Goal: Information Seeking & Learning: Learn about a topic

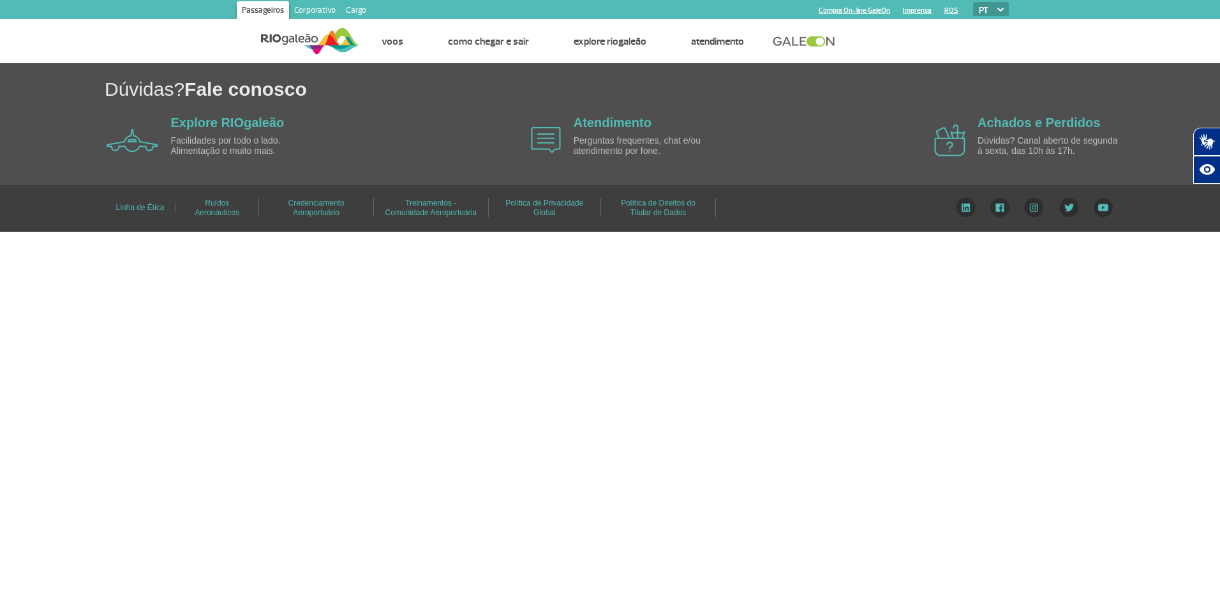
click at [973, 351] on body "Passageiros Corporativo Cargo Compra On-line GaleOn Imprensa RQS PT ENG ESP Pág…" at bounding box center [610, 297] width 1220 height 595
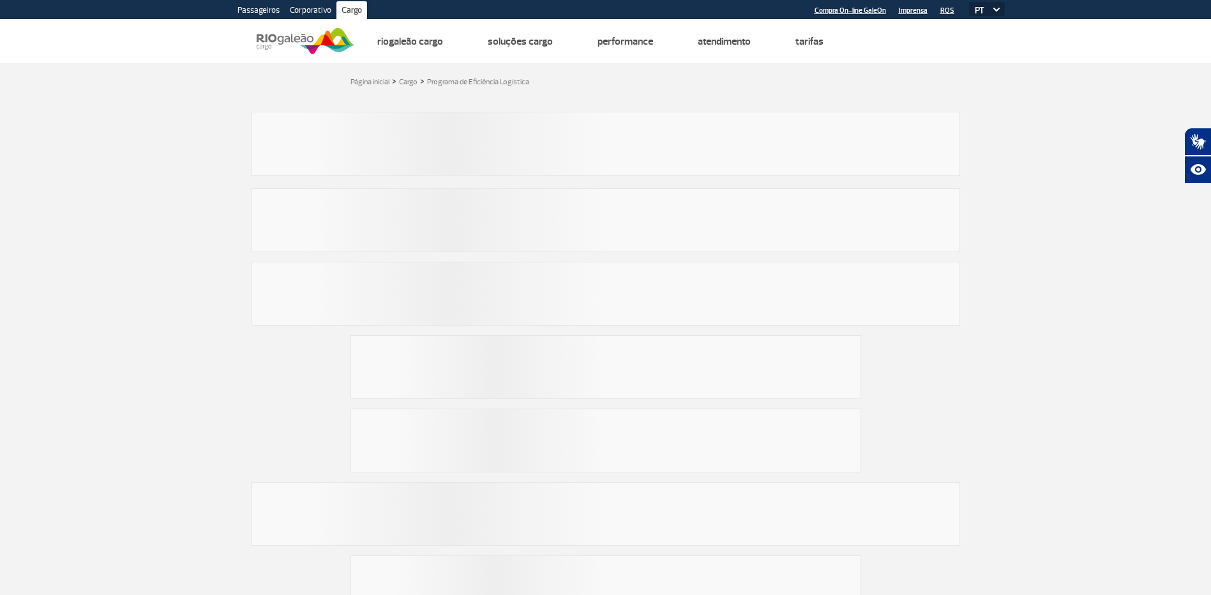
click at [135, 175] on section at bounding box center [605, 150] width 1211 height 77
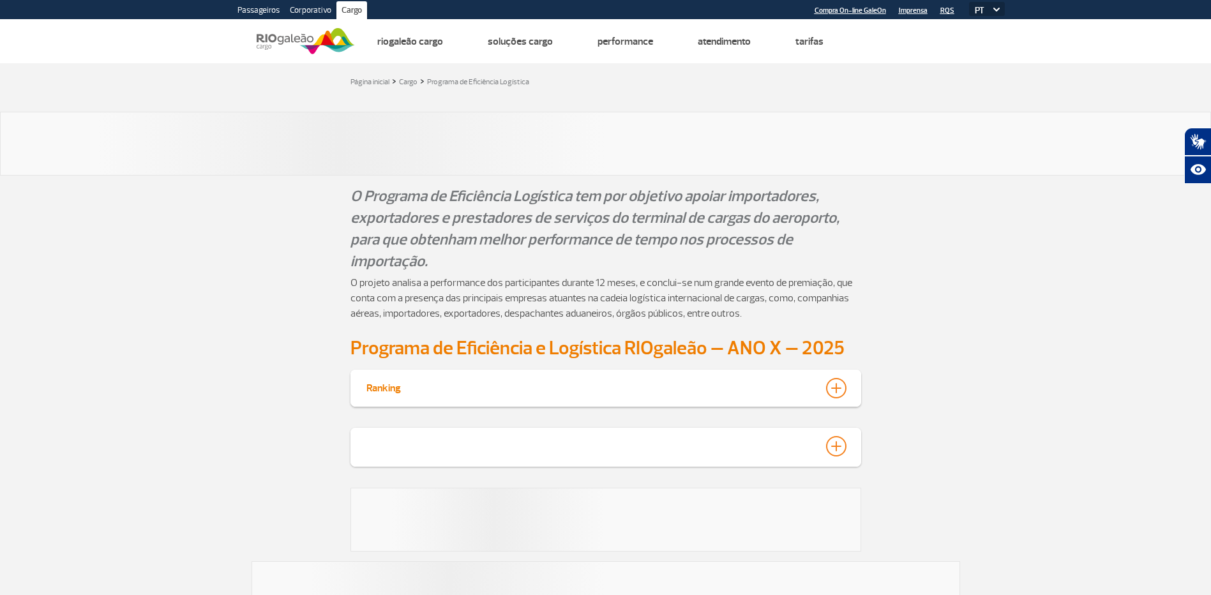
click at [1151, 387] on div "Ranking" at bounding box center [605, 387] width 1211 height 37
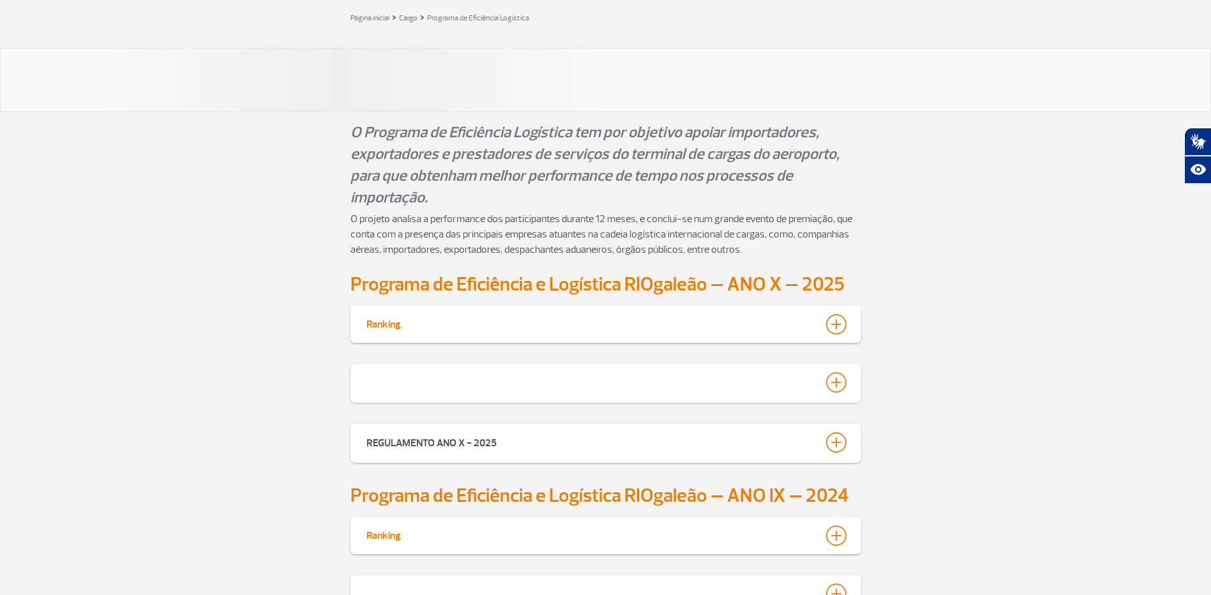
click at [840, 318] on div at bounding box center [836, 324] width 20 height 20
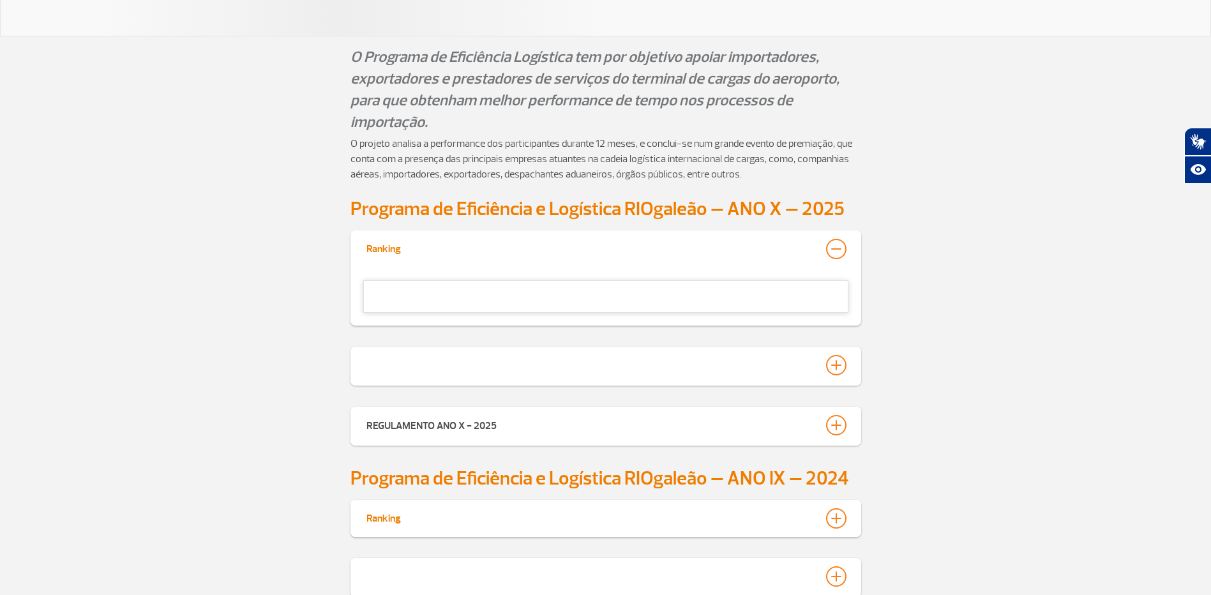
scroll to position [128, 0]
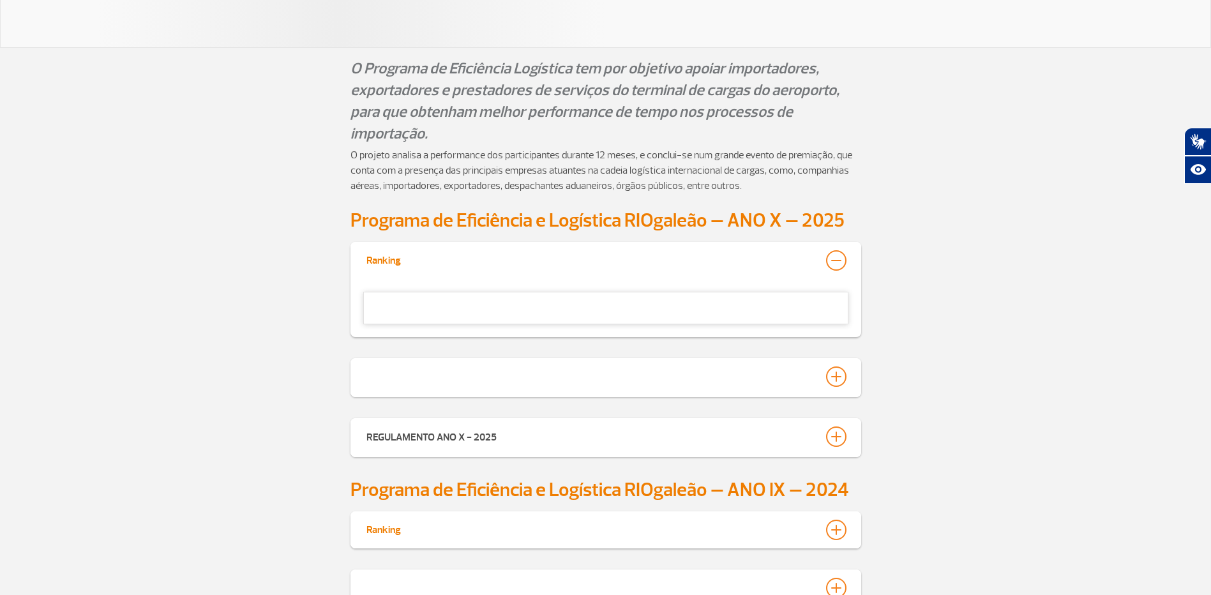
click at [837, 265] on div at bounding box center [836, 260] width 20 height 20
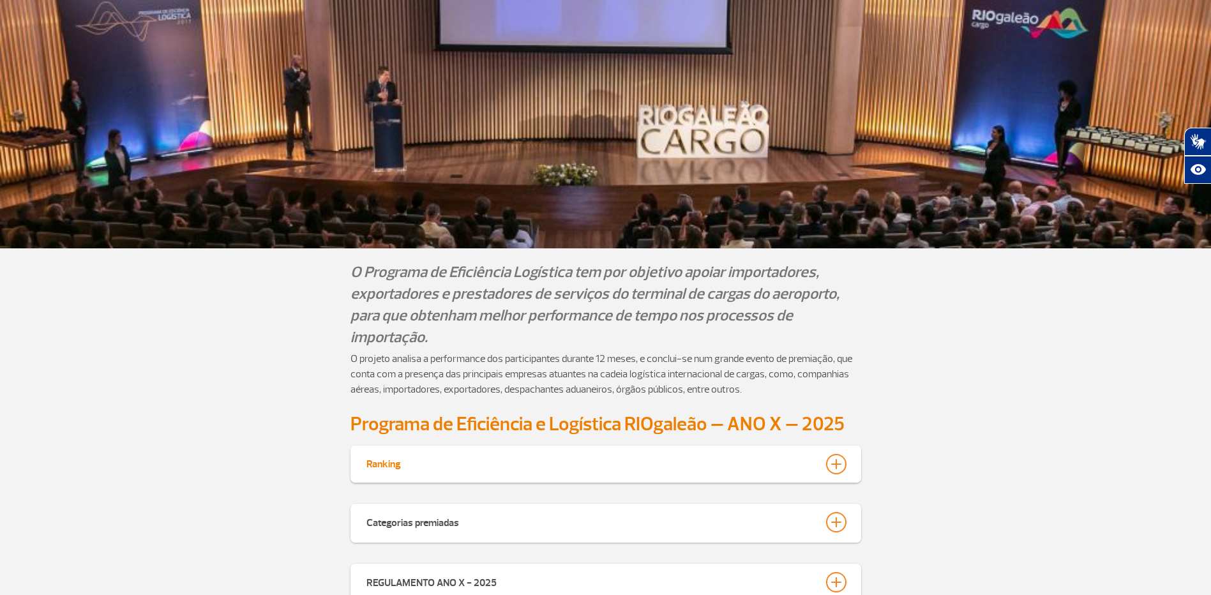
scroll to position [204, 0]
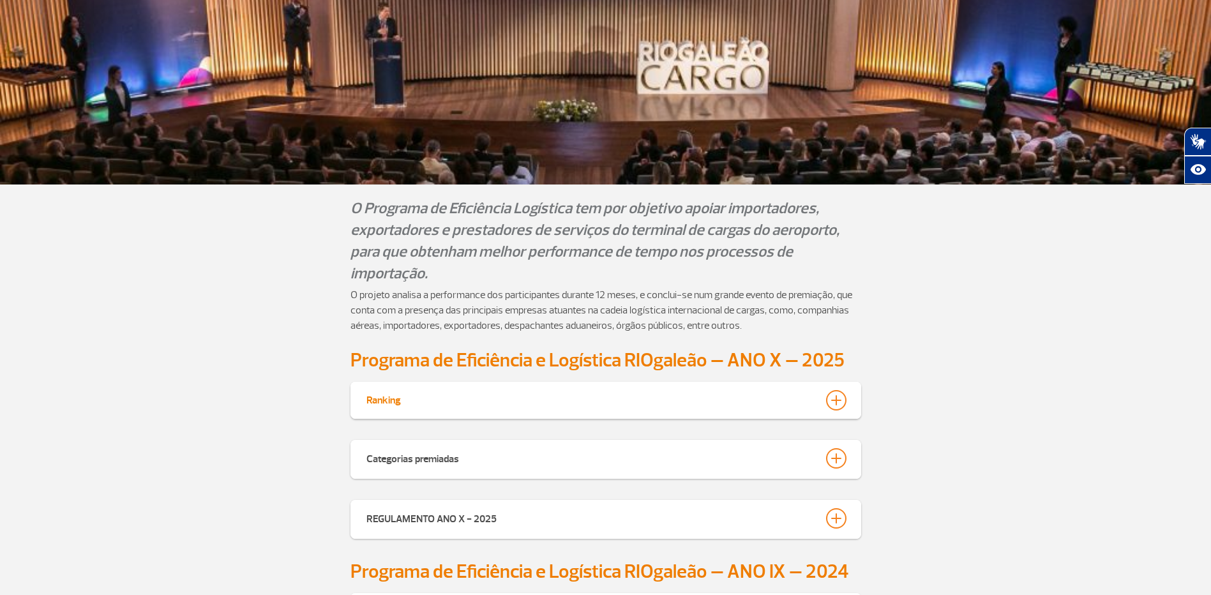
click at [844, 395] on div at bounding box center [836, 400] width 20 height 20
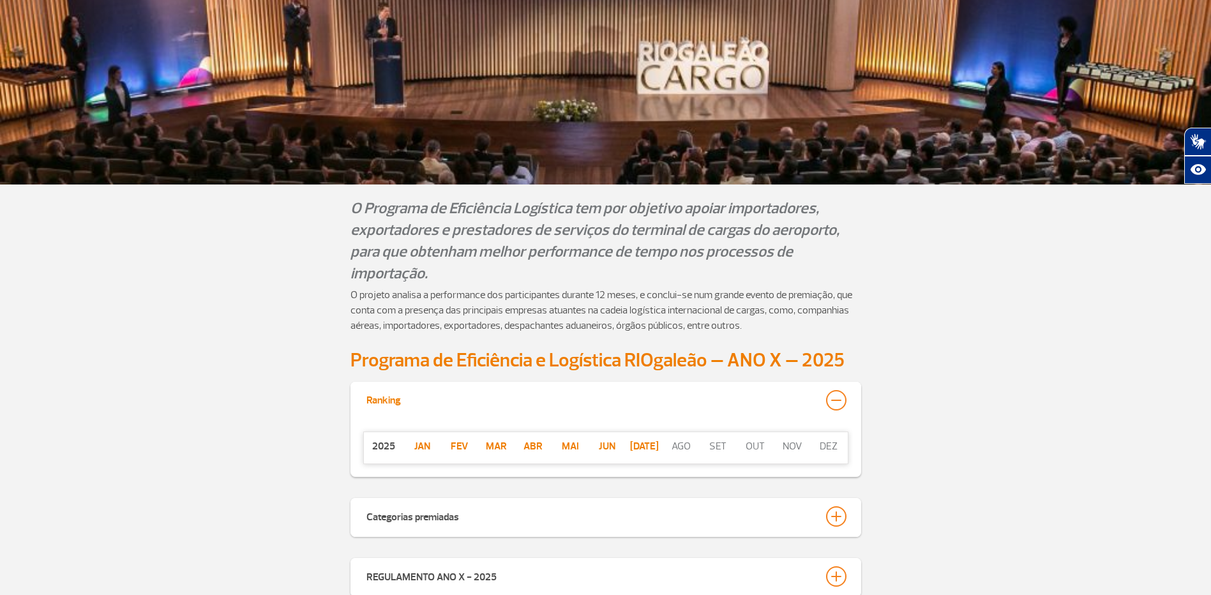
click at [637, 449] on p "[DATE]" at bounding box center [643, 445] width 37 height 15
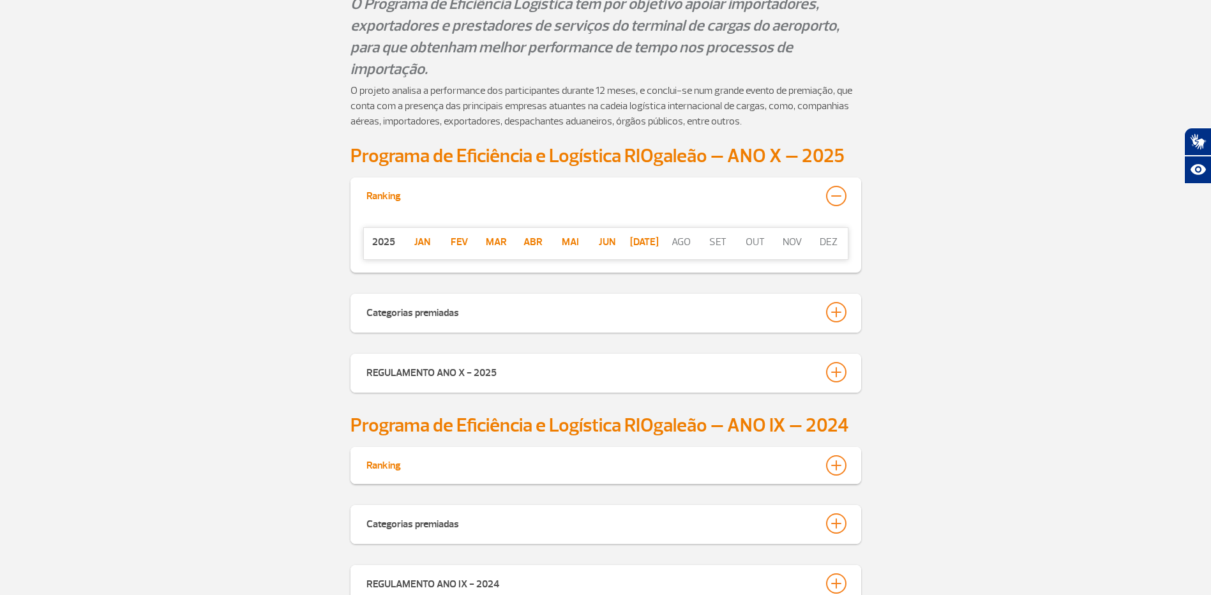
scroll to position [459, 0]
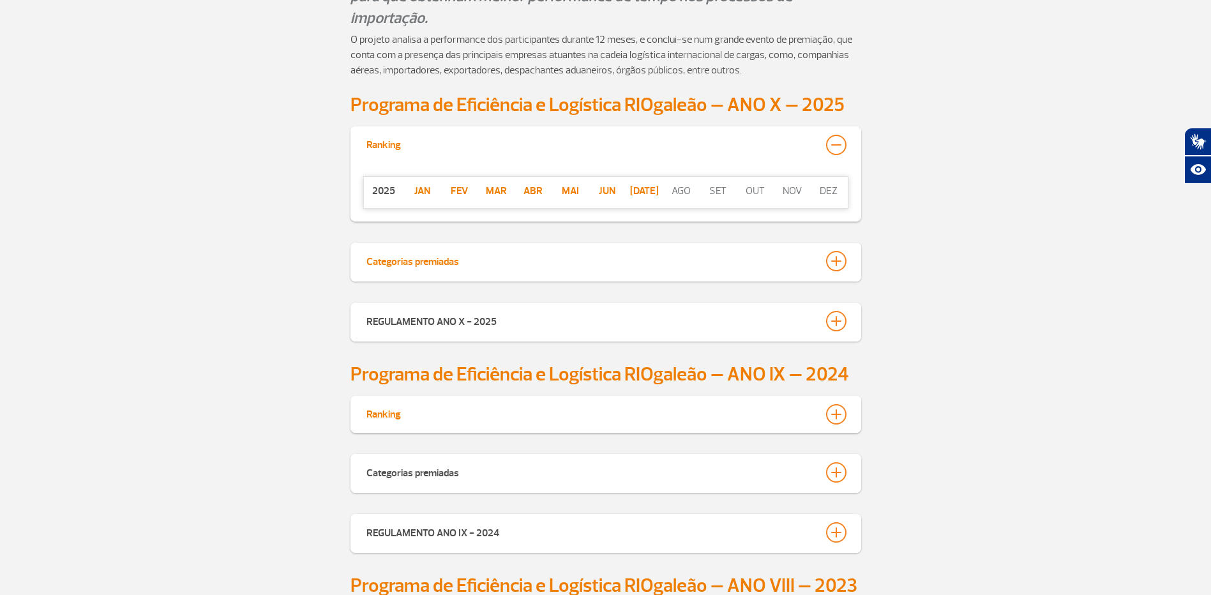
click at [831, 263] on div at bounding box center [836, 261] width 20 height 20
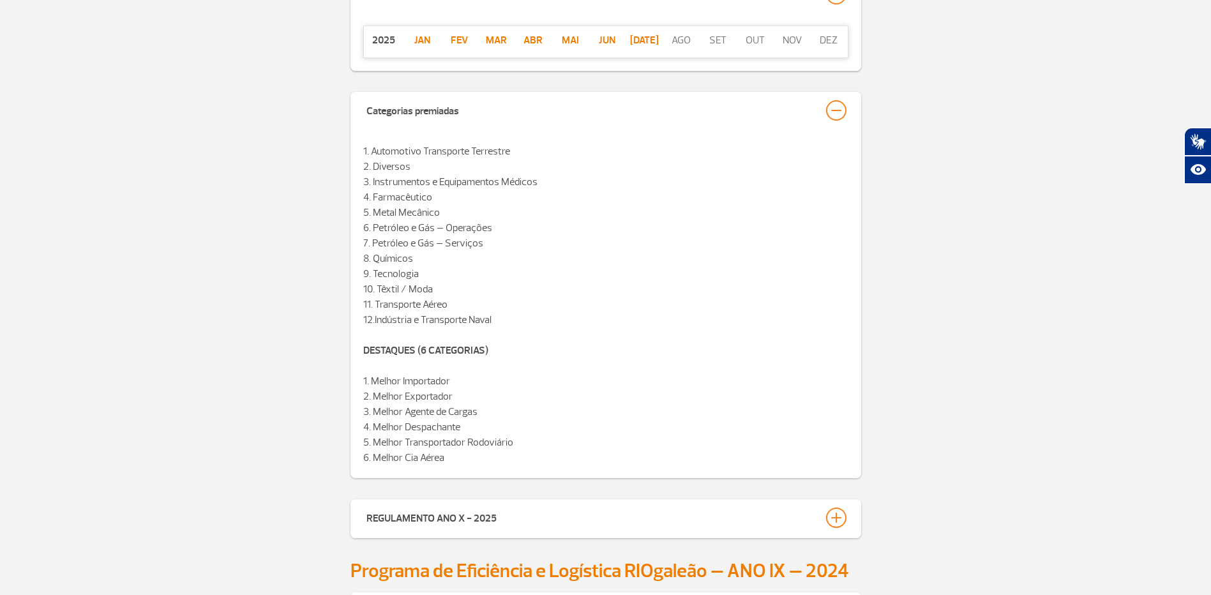
scroll to position [651, 0]
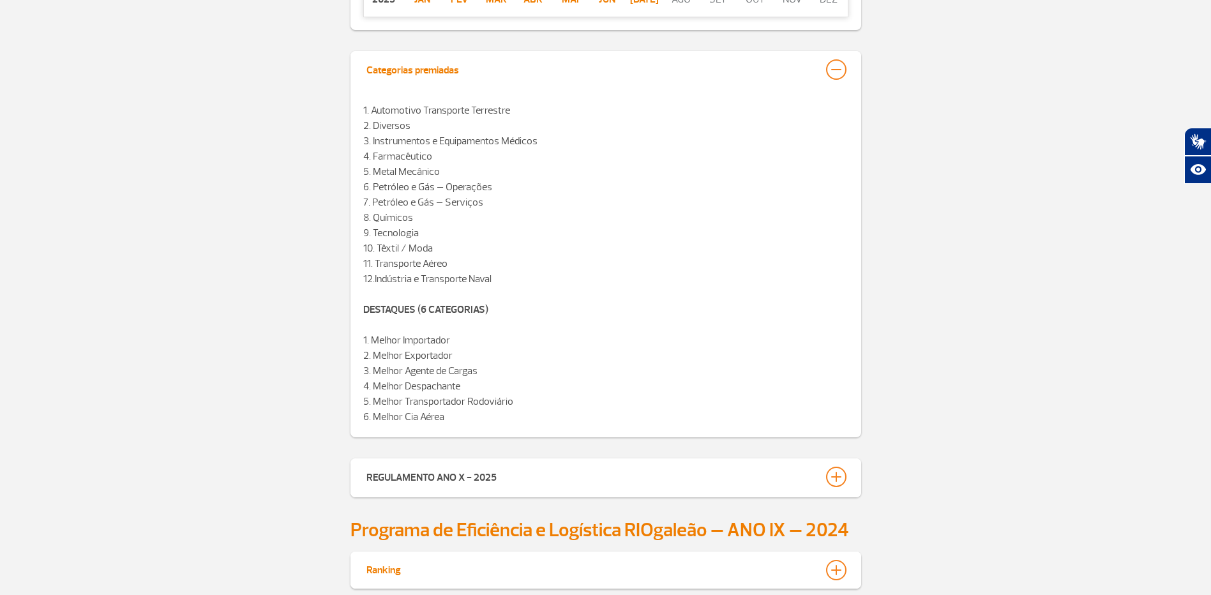
click at [837, 75] on div at bounding box center [836, 69] width 20 height 20
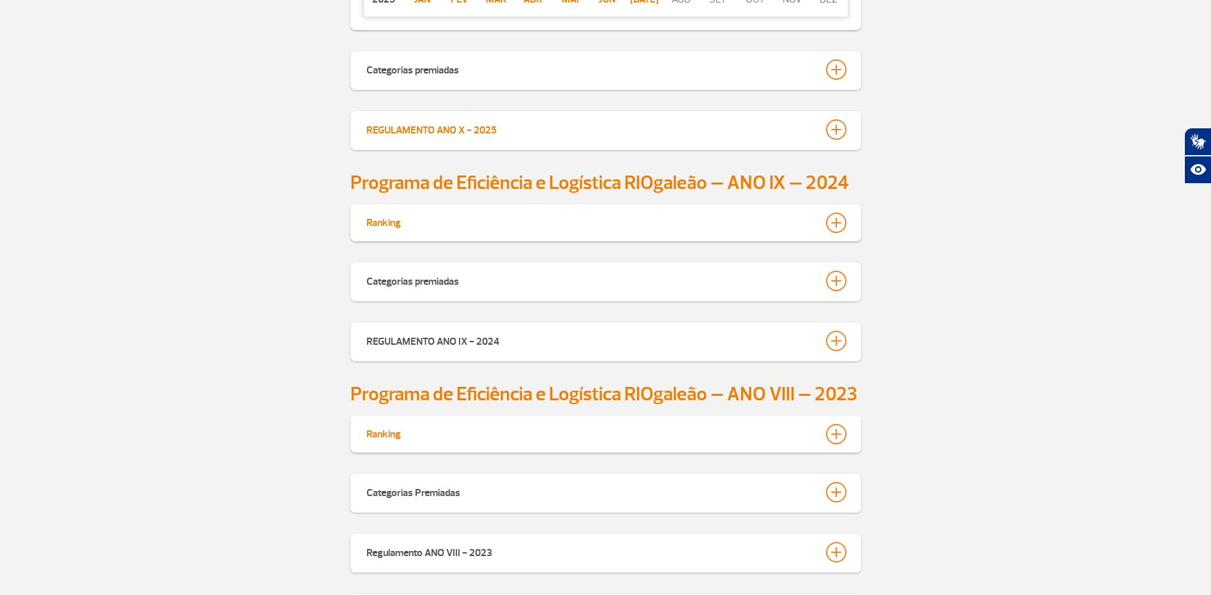
click at [842, 128] on div at bounding box center [836, 129] width 20 height 20
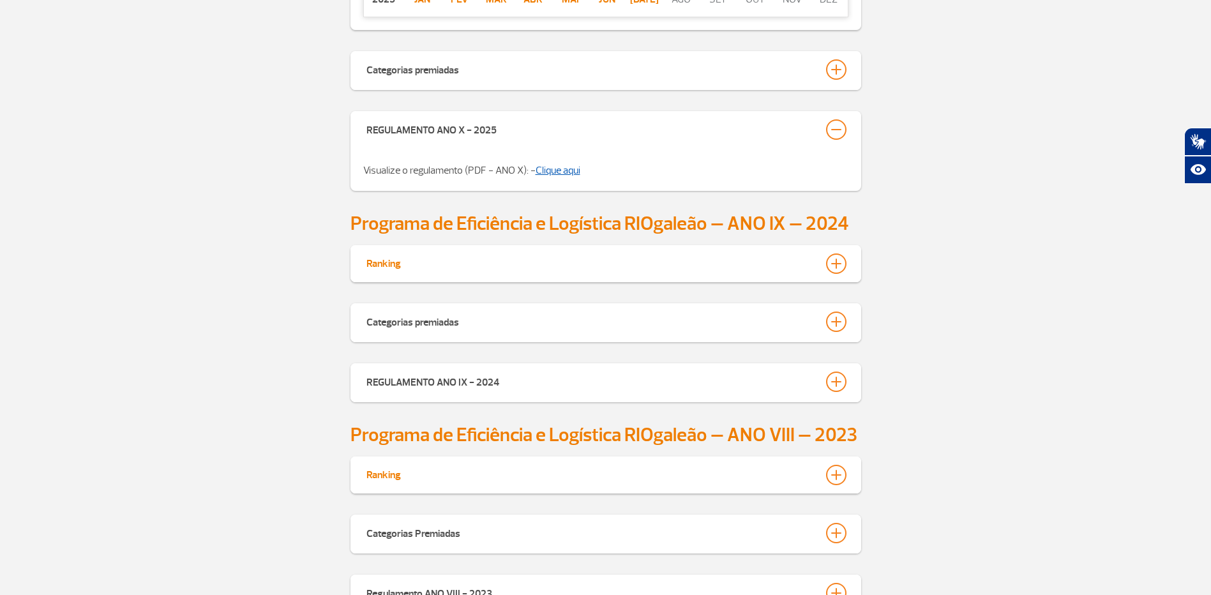
click at [579, 172] on link "Clique aqui" at bounding box center [557, 170] width 45 height 13
